Goal: Find specific page/section: Find specific page/section

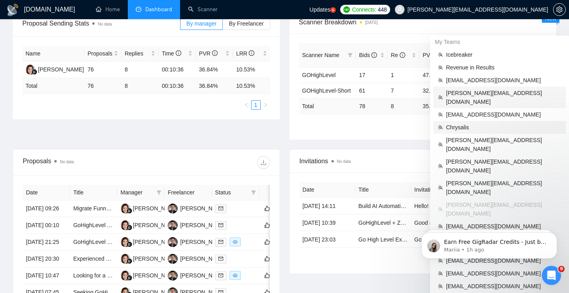
scroll to position [133, 0]
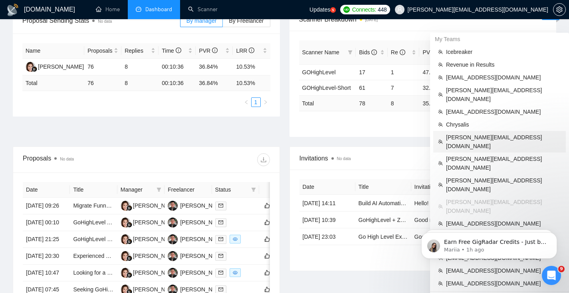
click at [478, 133] on span "[PERSON_NAME][EMAIL_ADDRESS][DOMAIN_NAME]" at bounding box center [503, 142] width 115 height 18
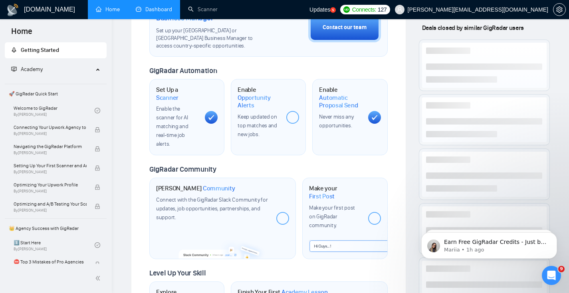
click at [141, 8] on link "Dashboard" at bounding box center [154, 9] width 36 height 7
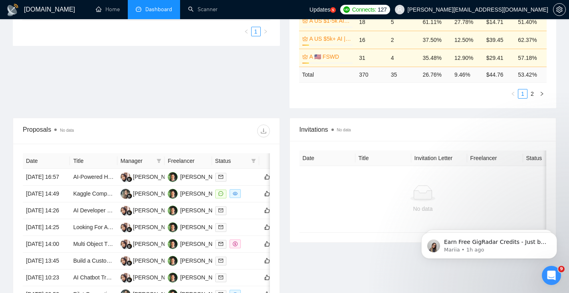
scroll to position [222, 0]
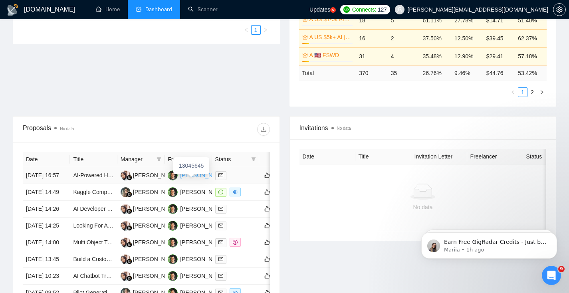
click at [189, 180] on div "[PERSON_NAME]" at bounding box center [203, 175] width 46 height 9
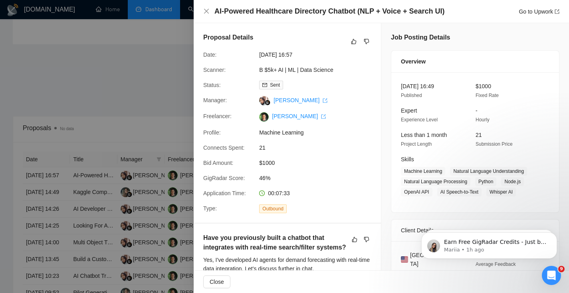
click at [102, 89] on div at bounding box center [284, 146] width 569 height 293
